Goal: Task Accomplishment & Management: Manage account settings

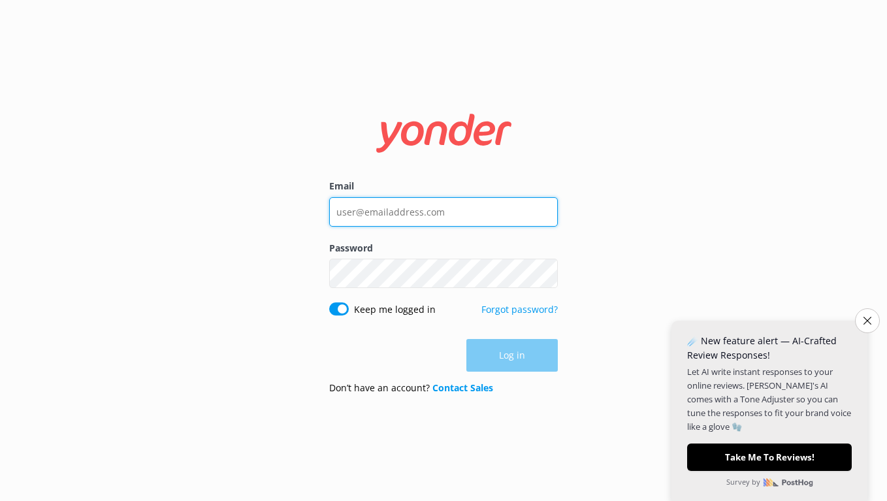
type input "celia@straytravel.com"
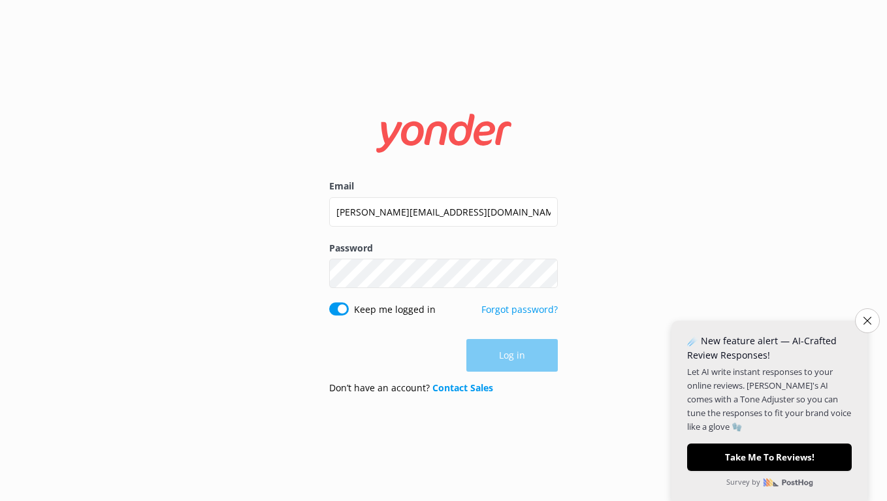
click at [520, 360] on div "Log in" at bounding box center [443, 355] width 228 height 33
click at [506, 362] on button "Log in" at bounding box center [511, 355] width 91 height 33
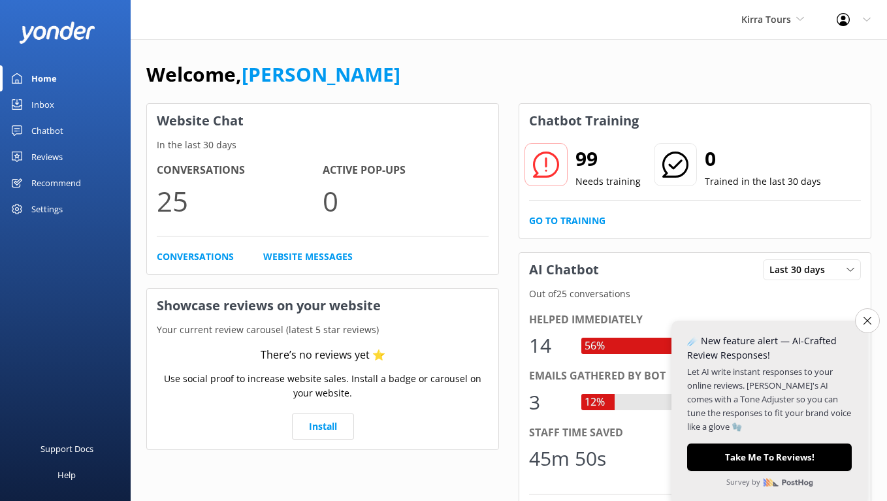
click at [43, 207] on div "Settings" at bounding box center [46, 209] width 31 height 26
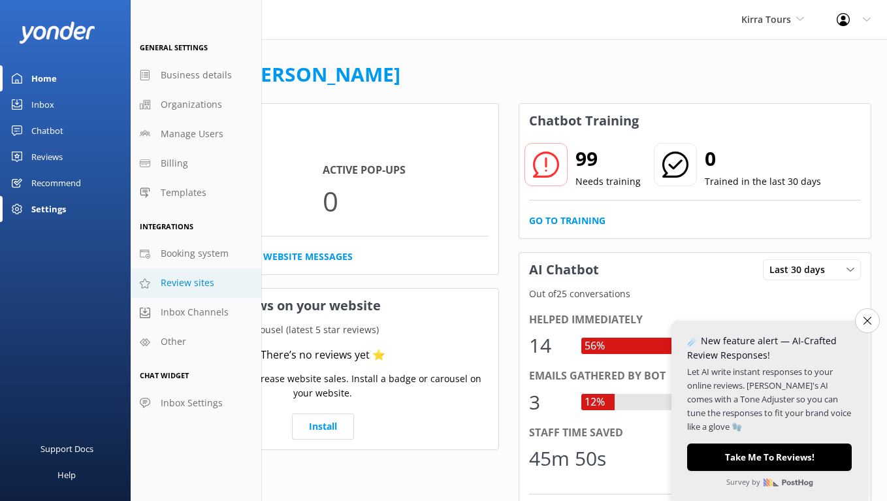
click at [183, 281] on span "Review sites" at bounding box center [188, 282] width 54 height 14
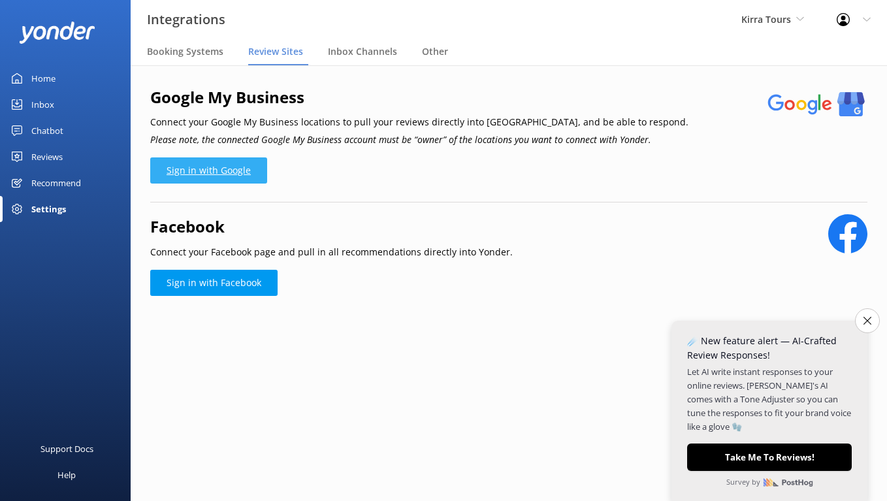
click at [230, 171] on link "Sign in with Google" at bounding box center [208, 170] width 117 height 26
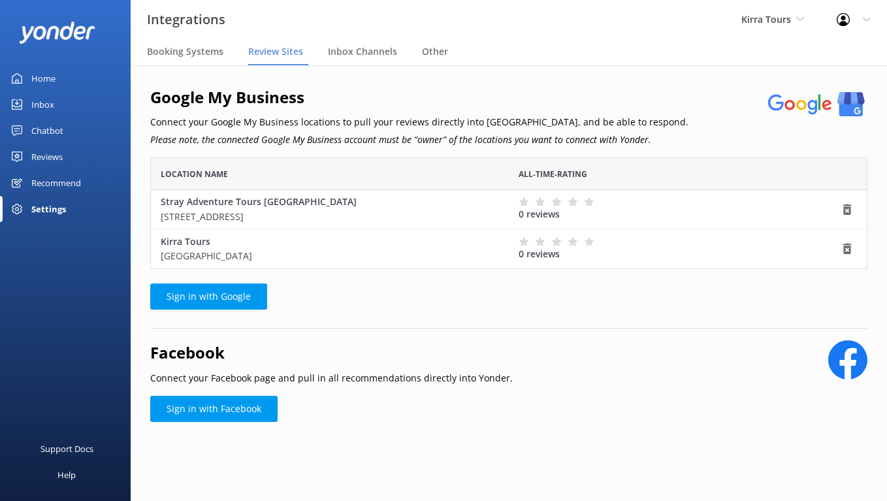
scroll to position [112, 717]
click at [845, 206] on icon "grid" at bounding box center [846, 209] width 13 height 13
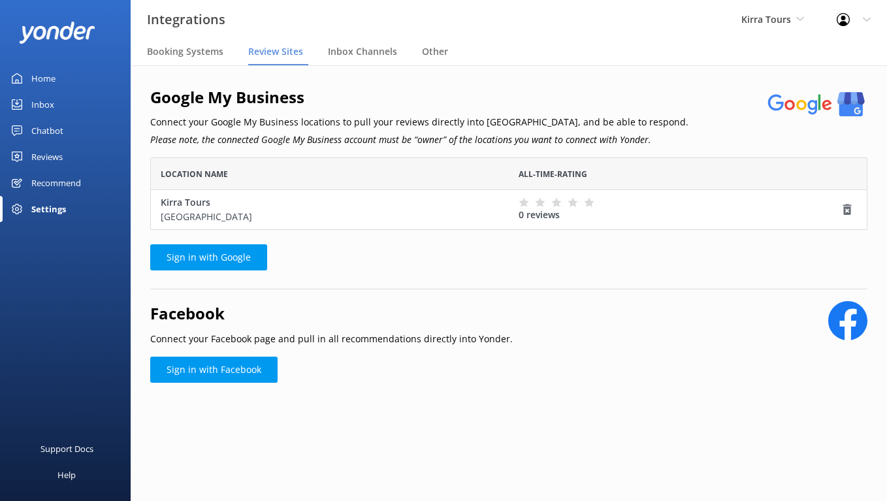
scroll to position [72, 717]
click at [172, 43] on div "Booking Systems" at bounding box center [188, 52] width 82 height 26
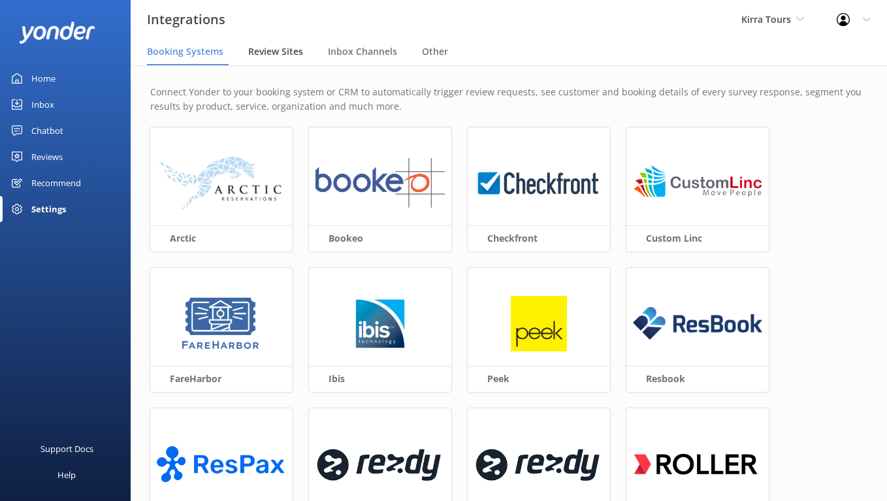
click at [272, 55] on span "Review Sites" at bounding box center [275, 51] width 55 height 13
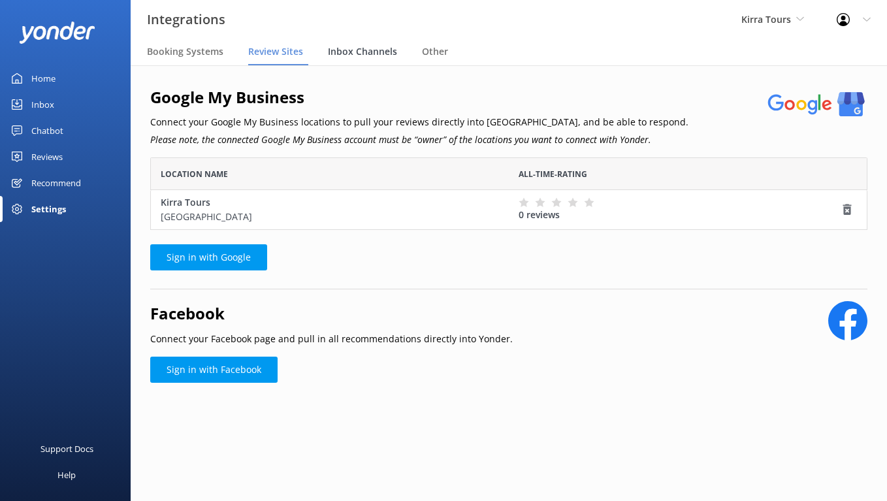
scroll to position [72, 717]
click at [371, 42] on div "Inbox Channels" at bounding box center [365, 52] width 74 height 26
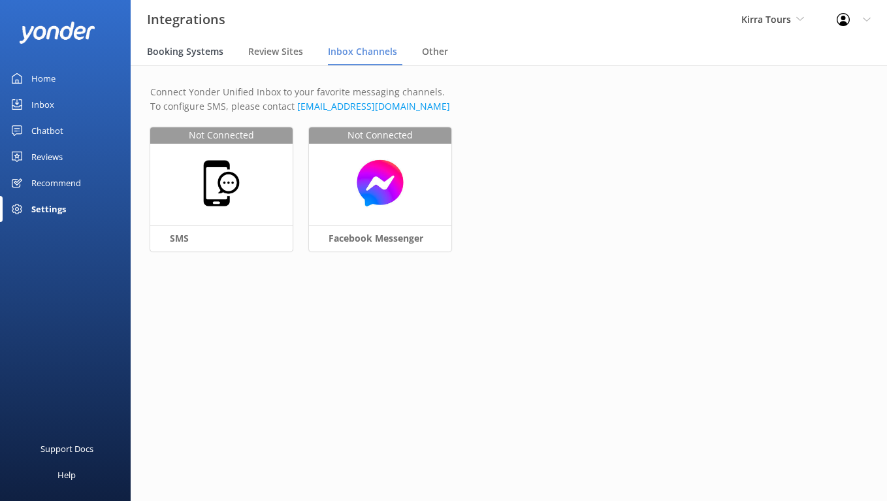
click at [186, 55] on span "Booking Systems" at bounding box center [185, 51] width 76 height 13
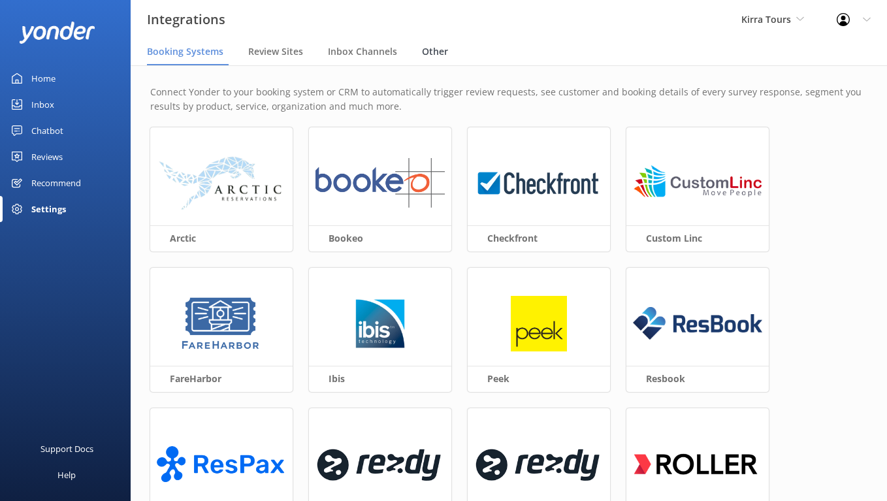
click at [431, 53] on span "Other" at bounding box center [435, 51] width 26 height 13
